Goal: Check status: Check status

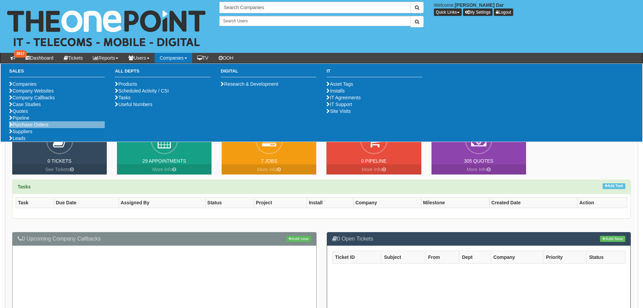
click at [30, 128] on li "Purchase Orders" at bounding box center [57, 124] width 96 height 7
click at [31, 127] on link "Purchase Orders" at bounding box center [28, 124] width 39 height 5
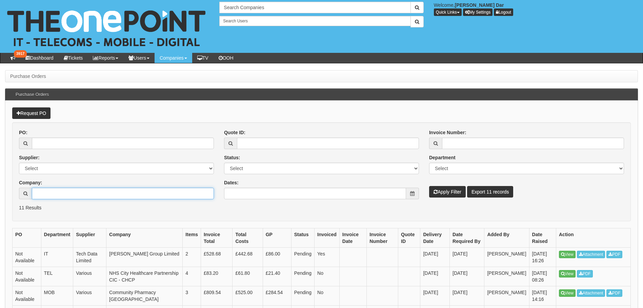
click at [69, 194] on input "Company:" at bounding box center [123, 194] width 182 height 12
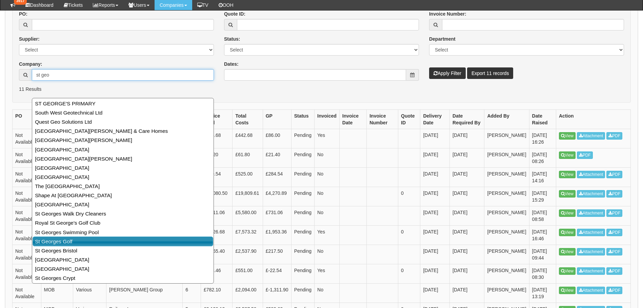
scroll to position [102, 0]
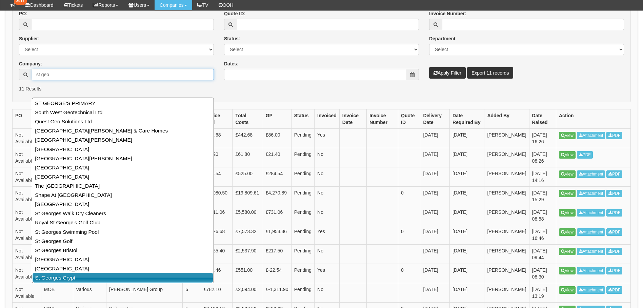
click at [113, 275] on link "St Georges Crypt" at bounding box center [123, 278] width 181 height 10
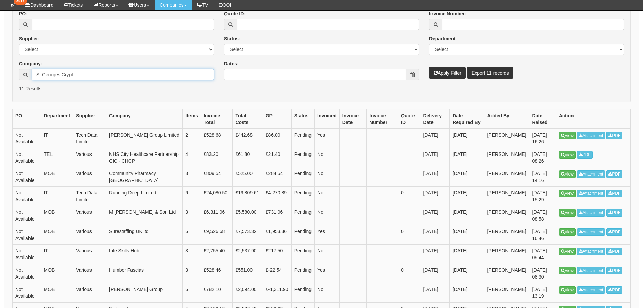
type input "St Georges Crypt"
click at [457, 74] on button "Apply Filter" at bounding box center [447, 73] width 37 height 12
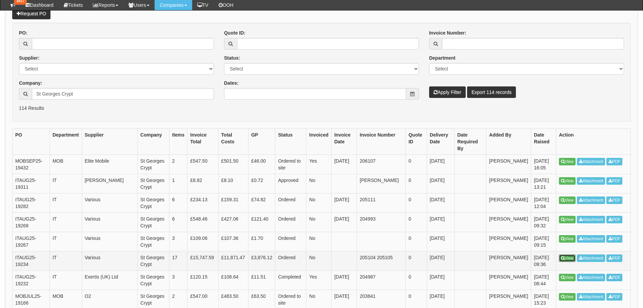
scroll to position [68, 0]
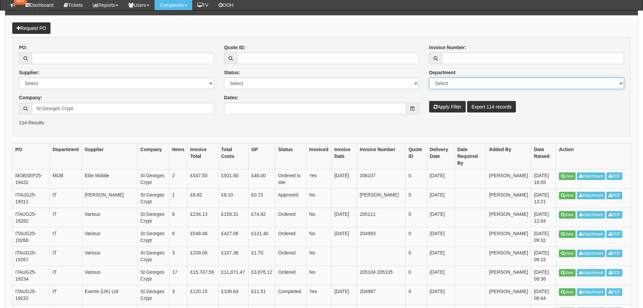
click at [453, 81] on select "Select Mobiles IT Telecoms Marketing Digital Internal" at bounding box center [526, 84] width 195 height 12
select select "IT"
click at [429, 78] on select "Select Mobiles IT Telecoms Marketing Digital Internal" at bounding box center [526, 84] width 195 height 12
click at [443, 108] on button "Apply Filter" at bounding box center [447, 107] width 37 height 12
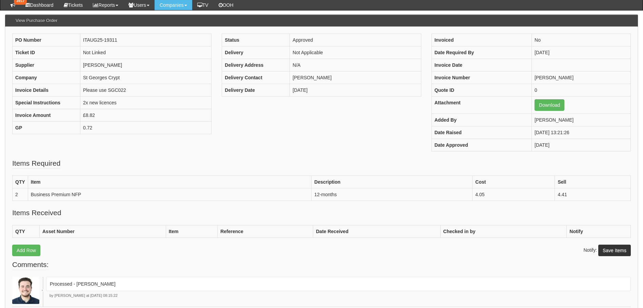
scroll to position [68, 0]
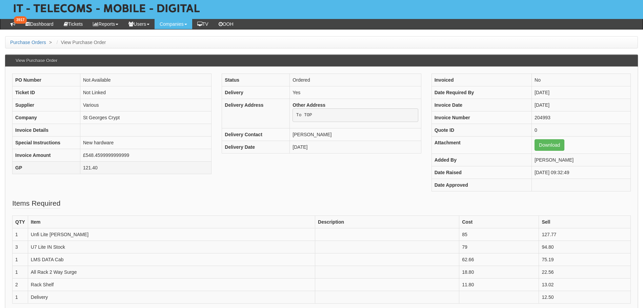
scroll to position [68, 0]
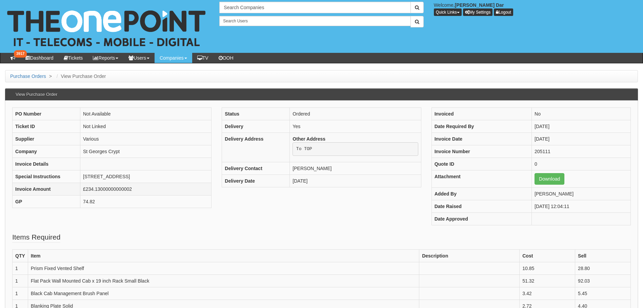
scroll to position [34, 0]
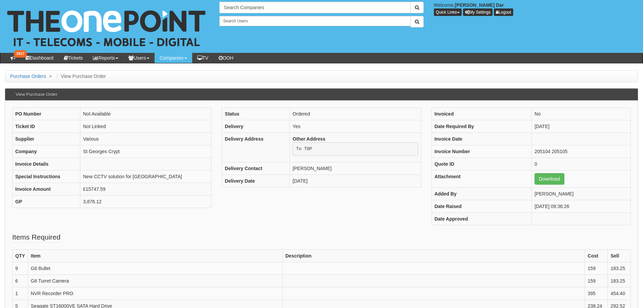
scroll to position [34, 0]
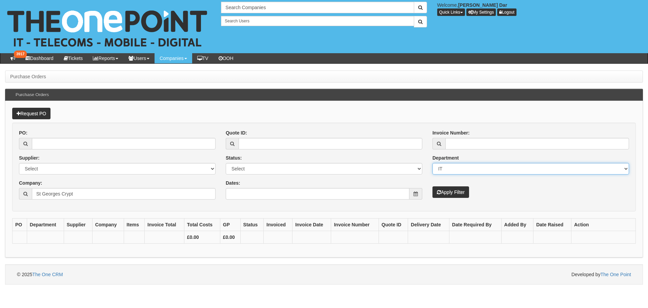
click at [551, 170] on select "Select Mobiles IT Telecoms Marketing Digital Internal" at bounding box center [530, 169] width 196 height 12
select select
click at [432, 163] on select "Select Mobiles IT Telecoms Marketing Digital Internal" at bounding box center [530, 169] width 196 height 12
click at [450, 190] on button "Apply Filter" at bounding box center [450, 192] width 37 height 12
select select
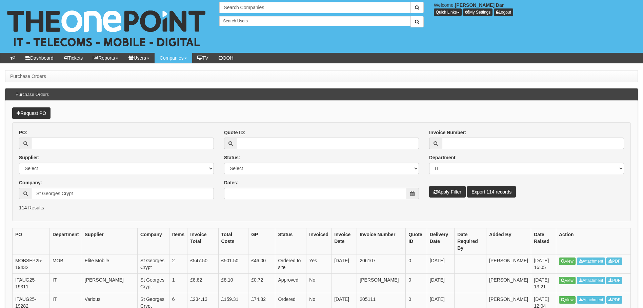
select select "IT"
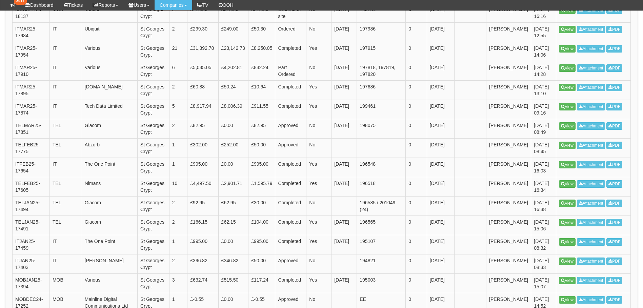
scroll to position [847, 0]
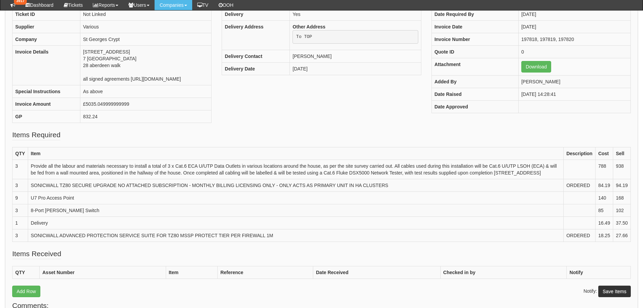
scroll to position [102, 0]
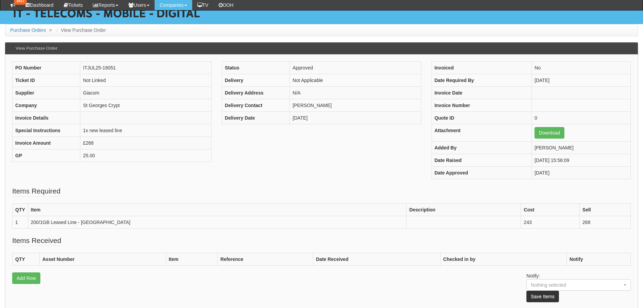
scroll to position [68, 0]
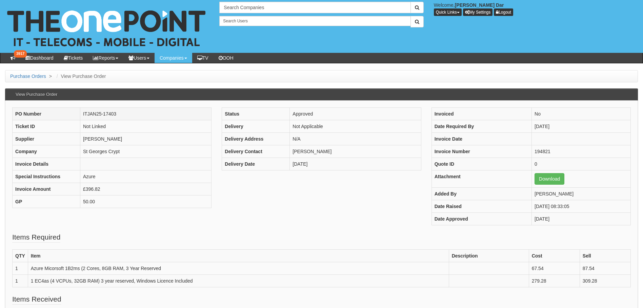
drag, startPoint x: 118, startPoint y: 114, endPoint x: 83, endPoint y: 112, distance: 34.9
click at [83, 112] on td "ITJAN25-17403" at bounding box center [145, 114] width 131 height 13
copy td "ITJAN25-17403"
click at [326, 241] on fieldset "Items Required QTY Item Description Cost Sell 1 Azure Micorsoft 1B2ms (2 Cores,…" at bounding box center [321, 263] width 618 height 62
